Goal: Task Accomplishment & Management: Manage account settings

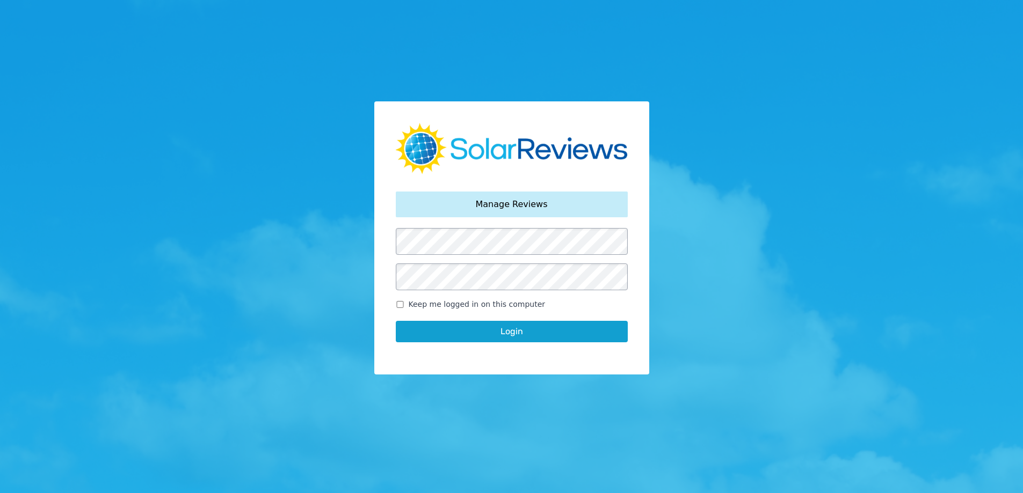
click at [396, 321] on button "Login" at bounding box center [512, 331] width 232 height 21
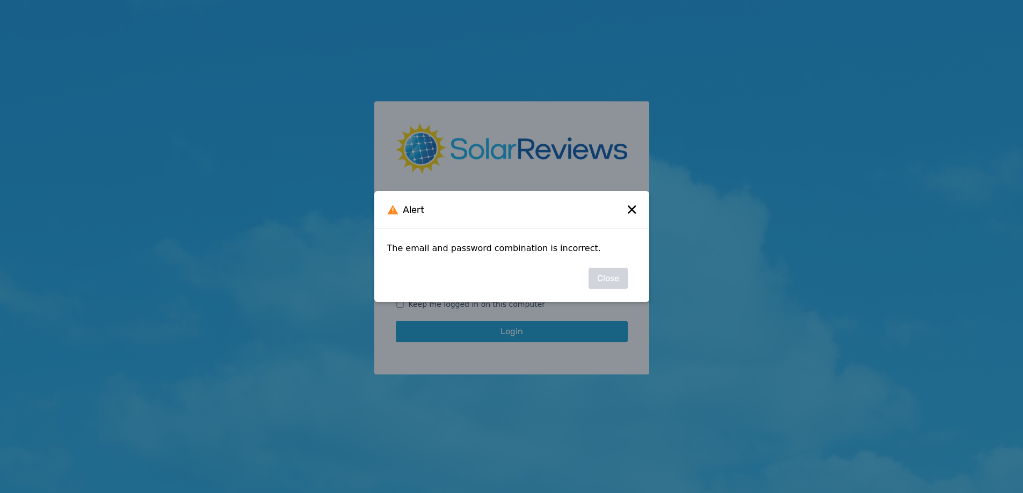
click at [632, 211] on icon at bounding box center [632, 210] width 8 height 8
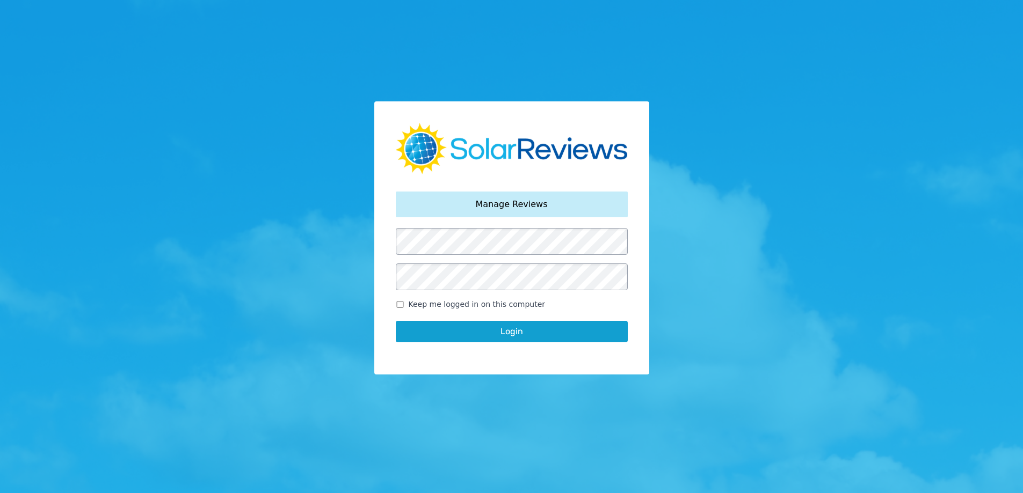
click at [311, 285] on div "Your password has been reset. Manage Reviews Keep me logged in on this computer…" at bounding box center [511, 246] width 1023 height 493
click at [396, 321] on button "Login" at bounding box center [512, 331] width 232 height 21
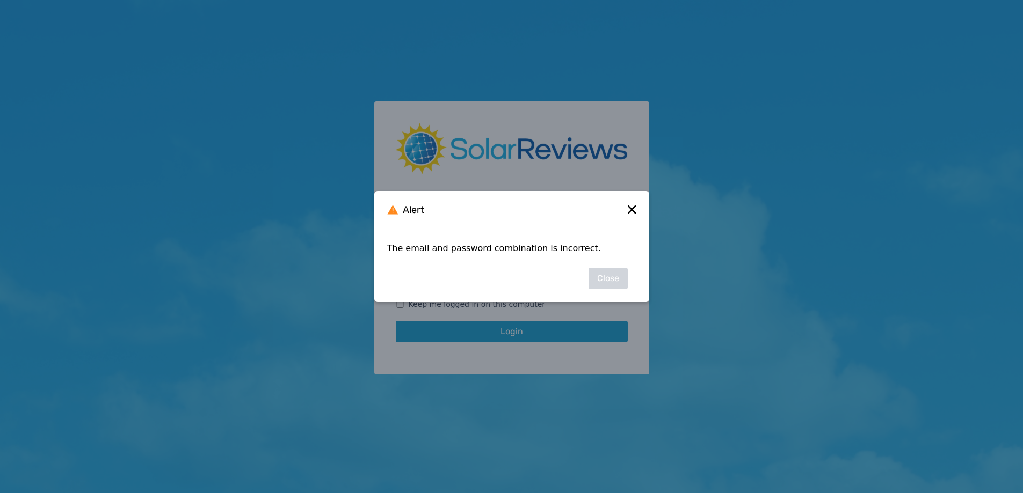
click at [634, 207] on icon at bounding box center [632, 210] width 8 height 8
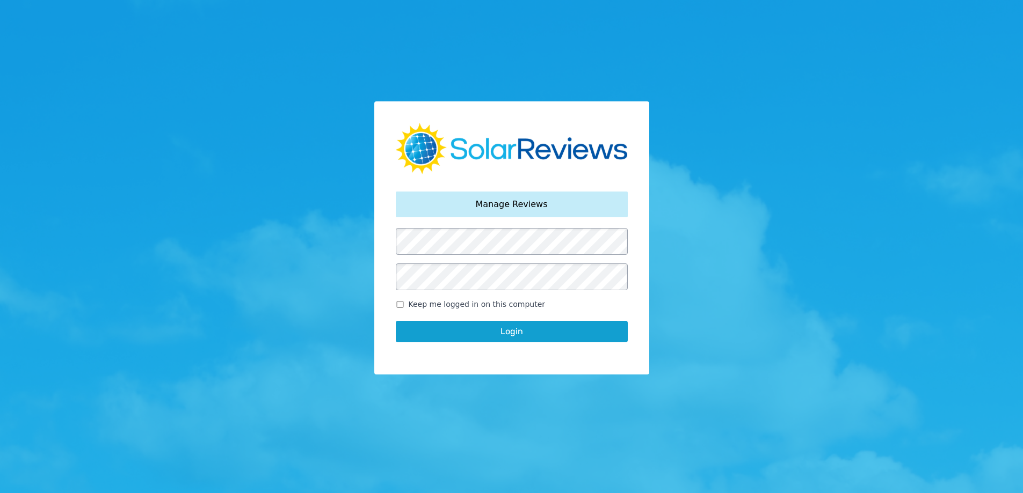
click at [396, 321] on button "Login" at bounding box center [512, 331] width 232 height 21
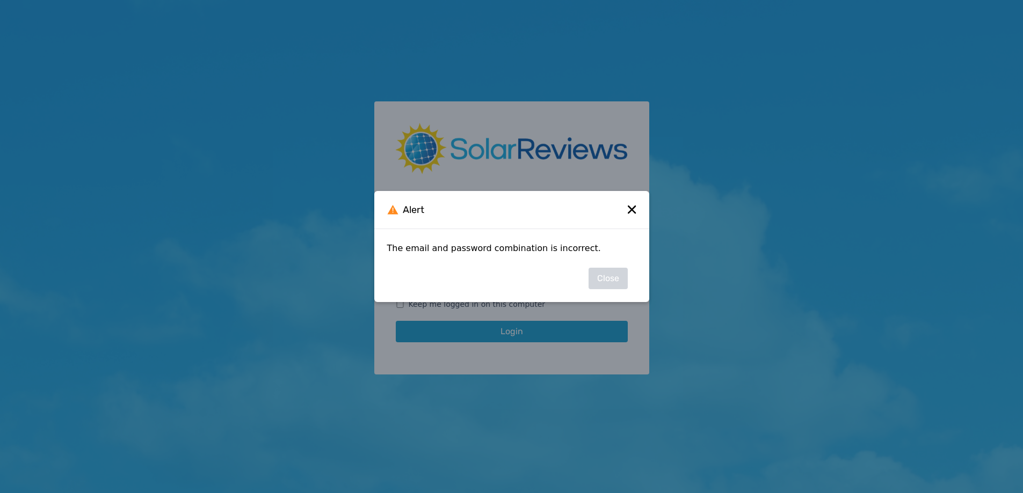
click at [633, 206] on icon at bounding box center [632, 210] width 9 height 9
